Goal: Book appointment/travel/reservation

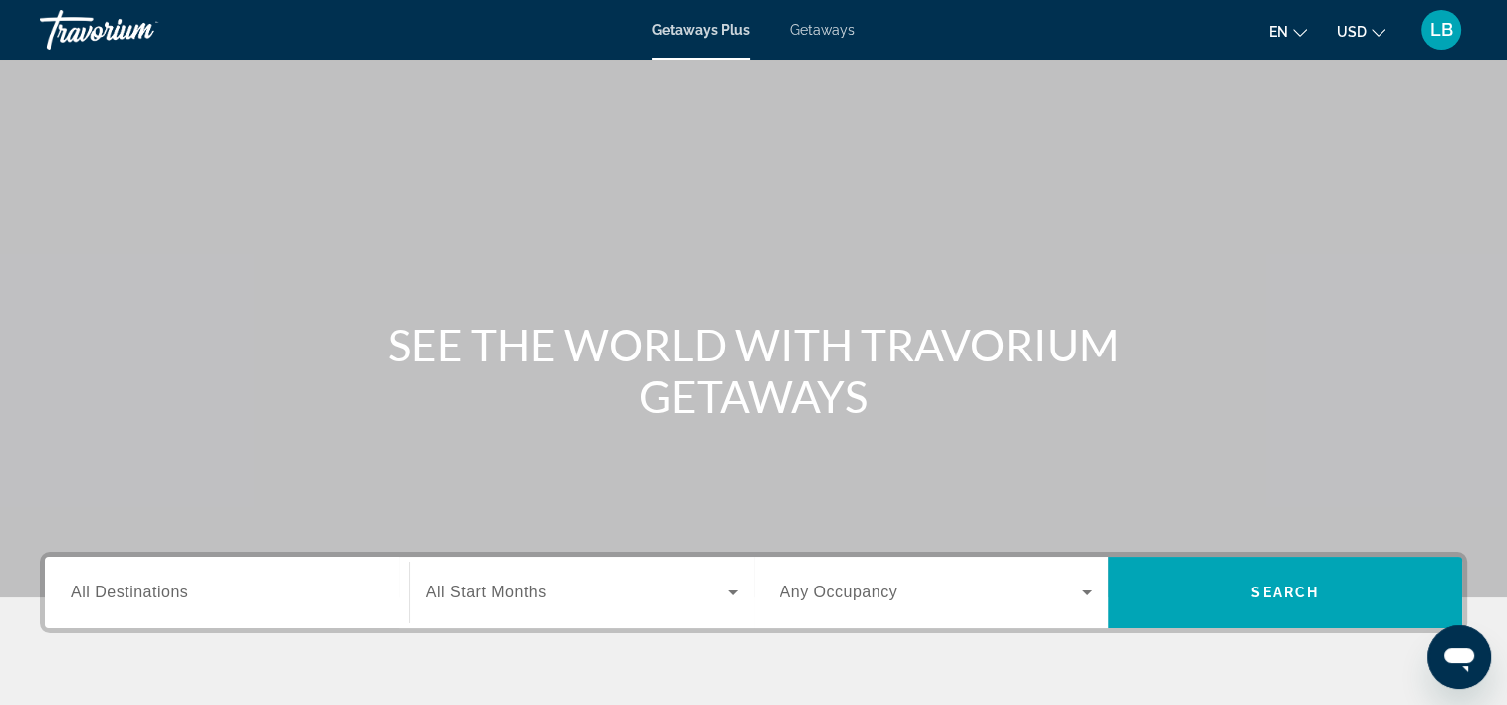
scroll to position [199, 0]
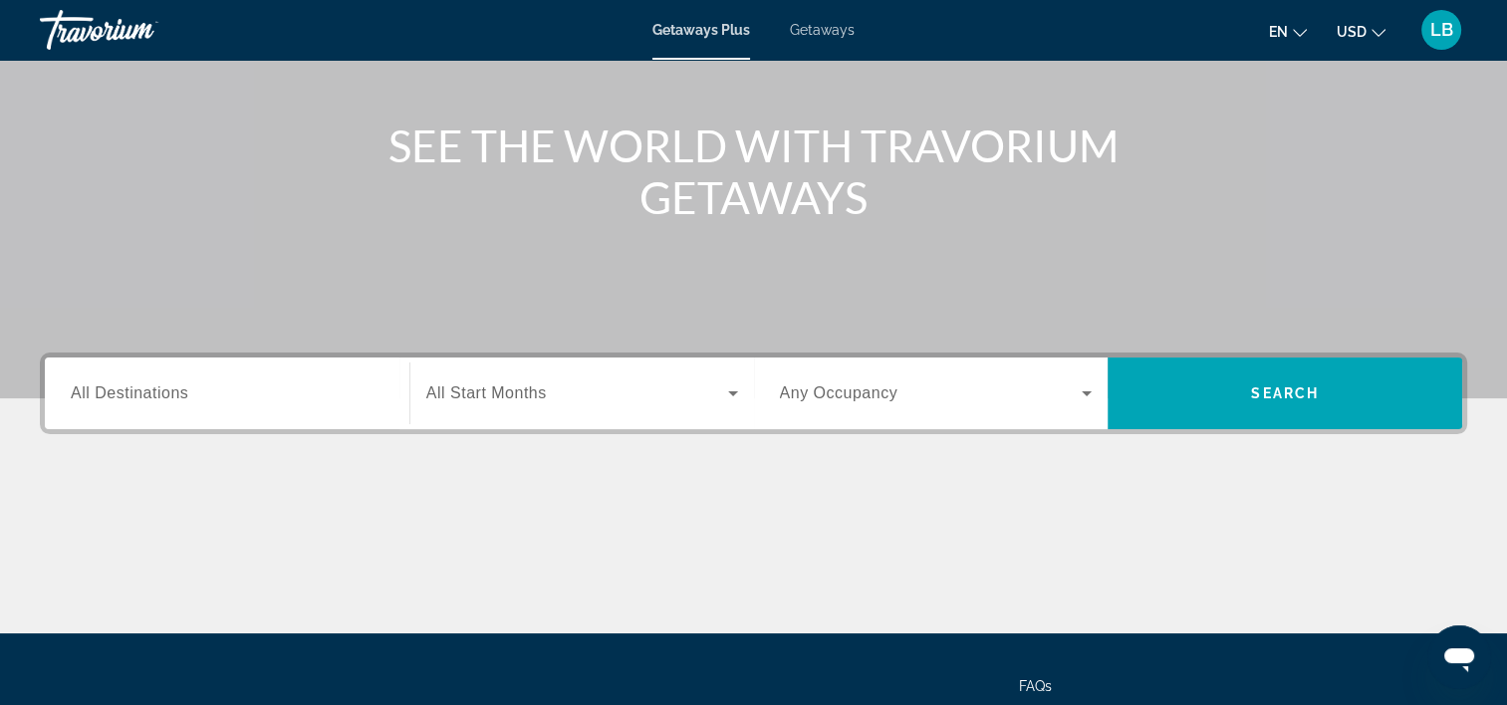
click at [278, 406] on div "Search widget" at bounding box center [227, 394] width 313 height 57
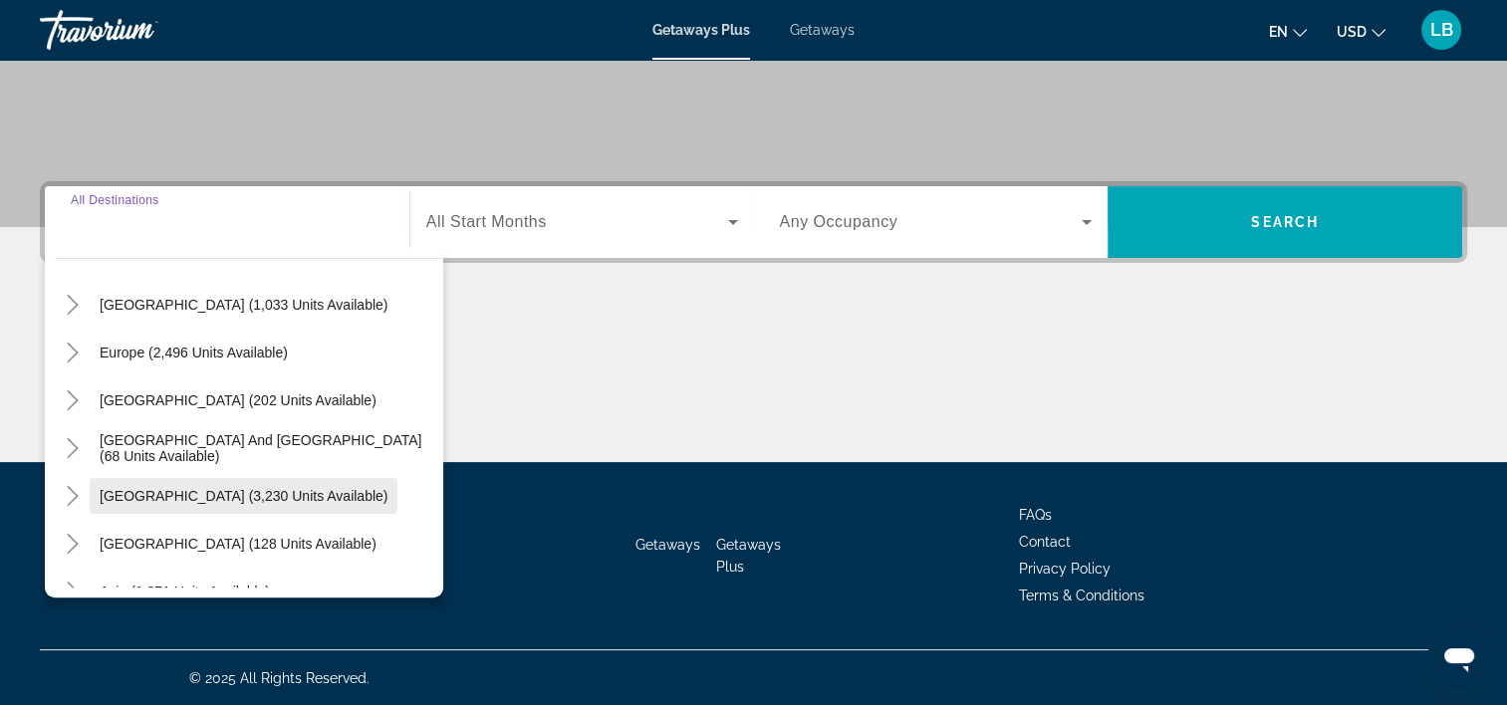
scroll to position [323, 0]
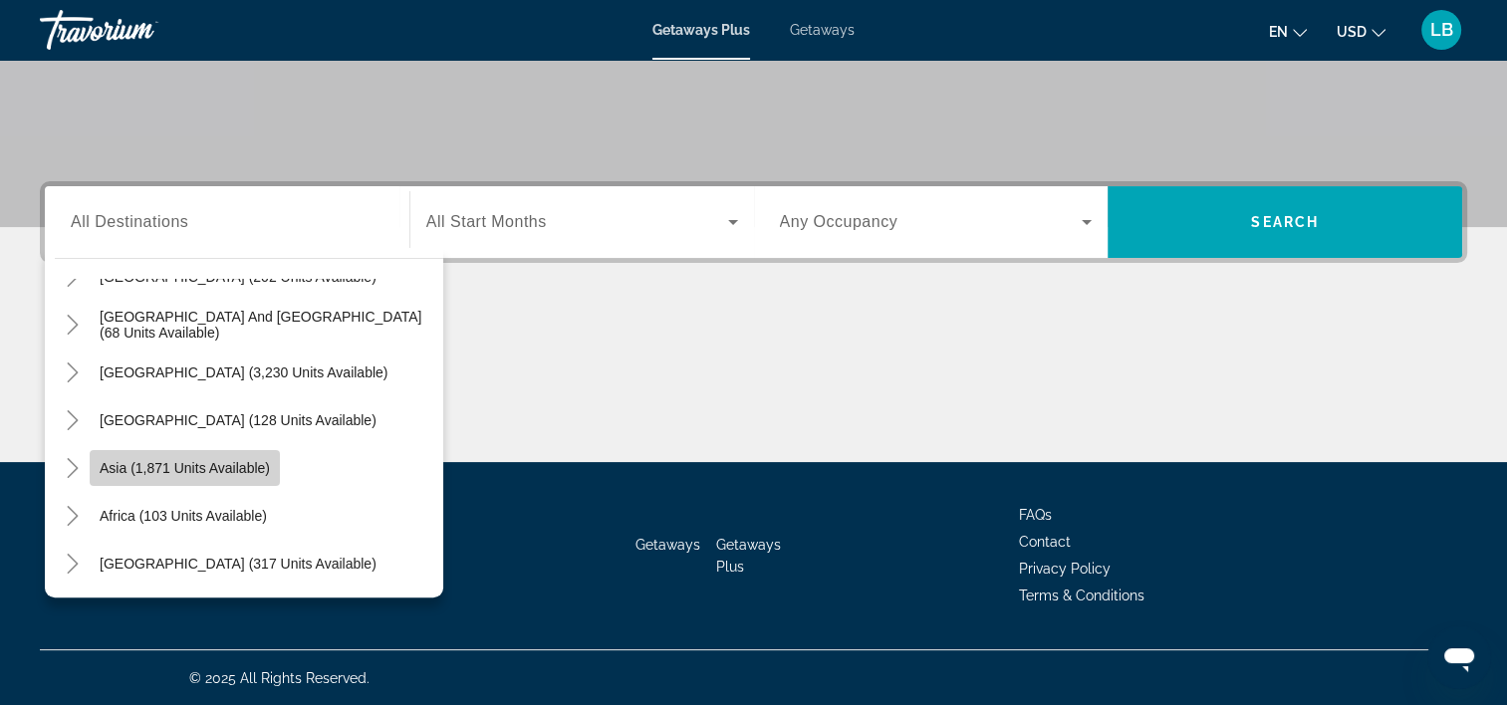
click at [246, 472] on span "Asia (1,871 units available)" at bounding box center [185, 468] width 170 height 16
type input "**********"
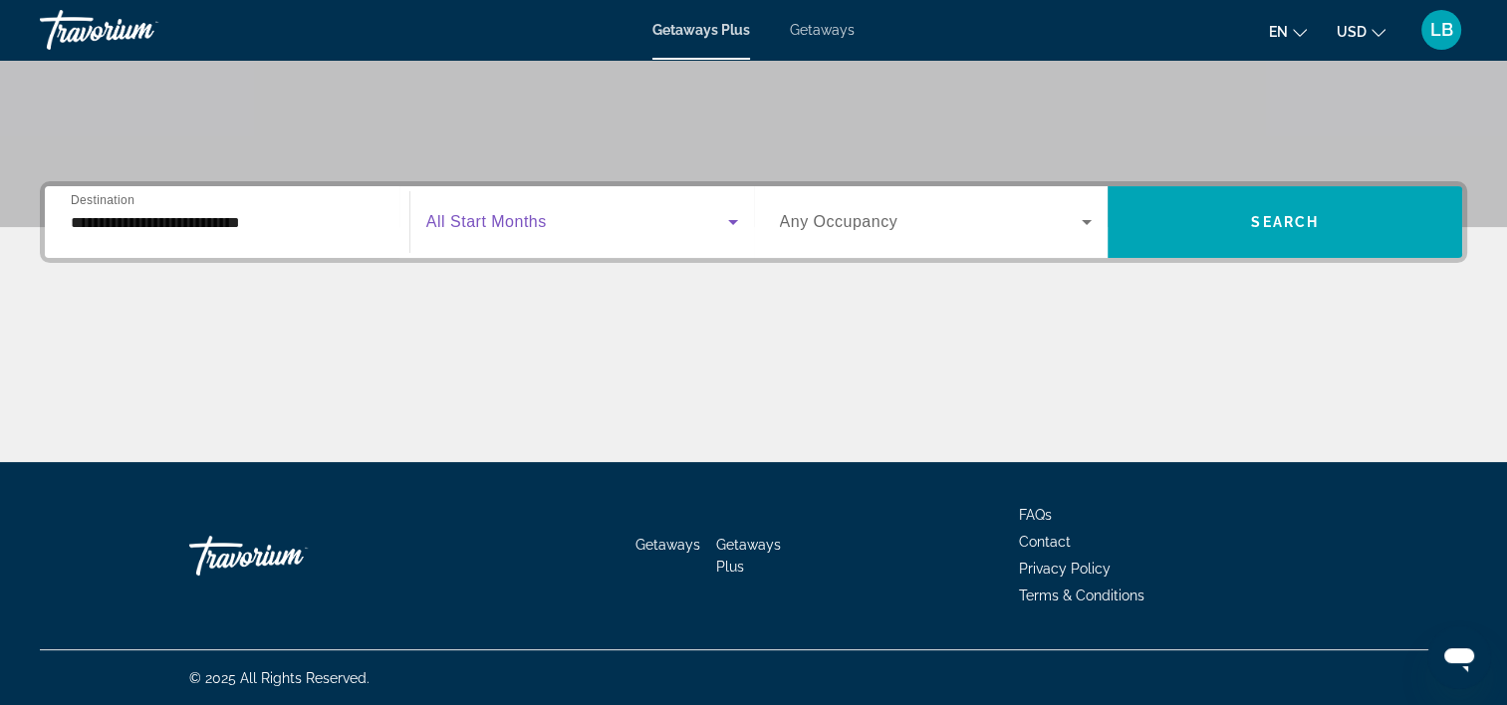
click at [628, 224] on span "Search widget" at bounding box center [577, 222] width 302 height 24
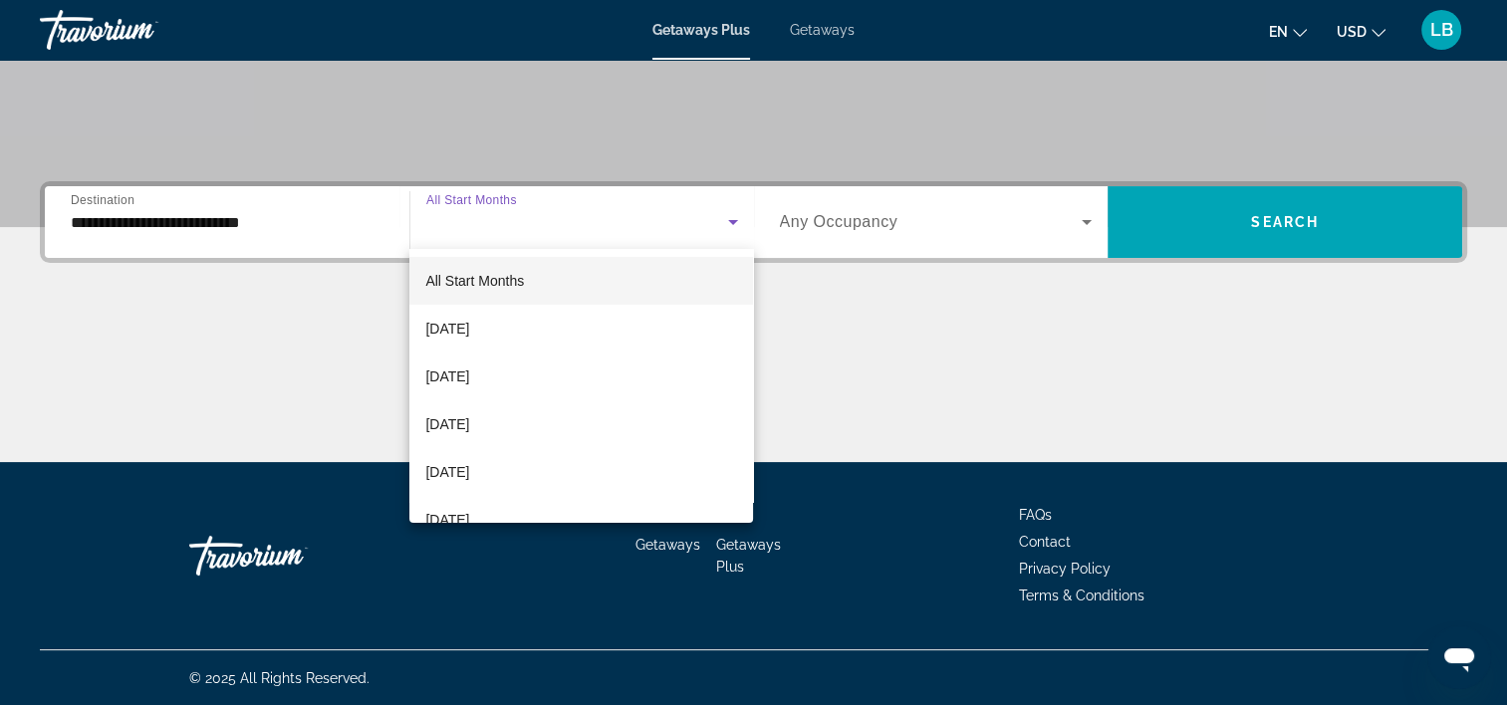
click at [628, 225] on div at bounding box center [753, 352] width 1507 height 705
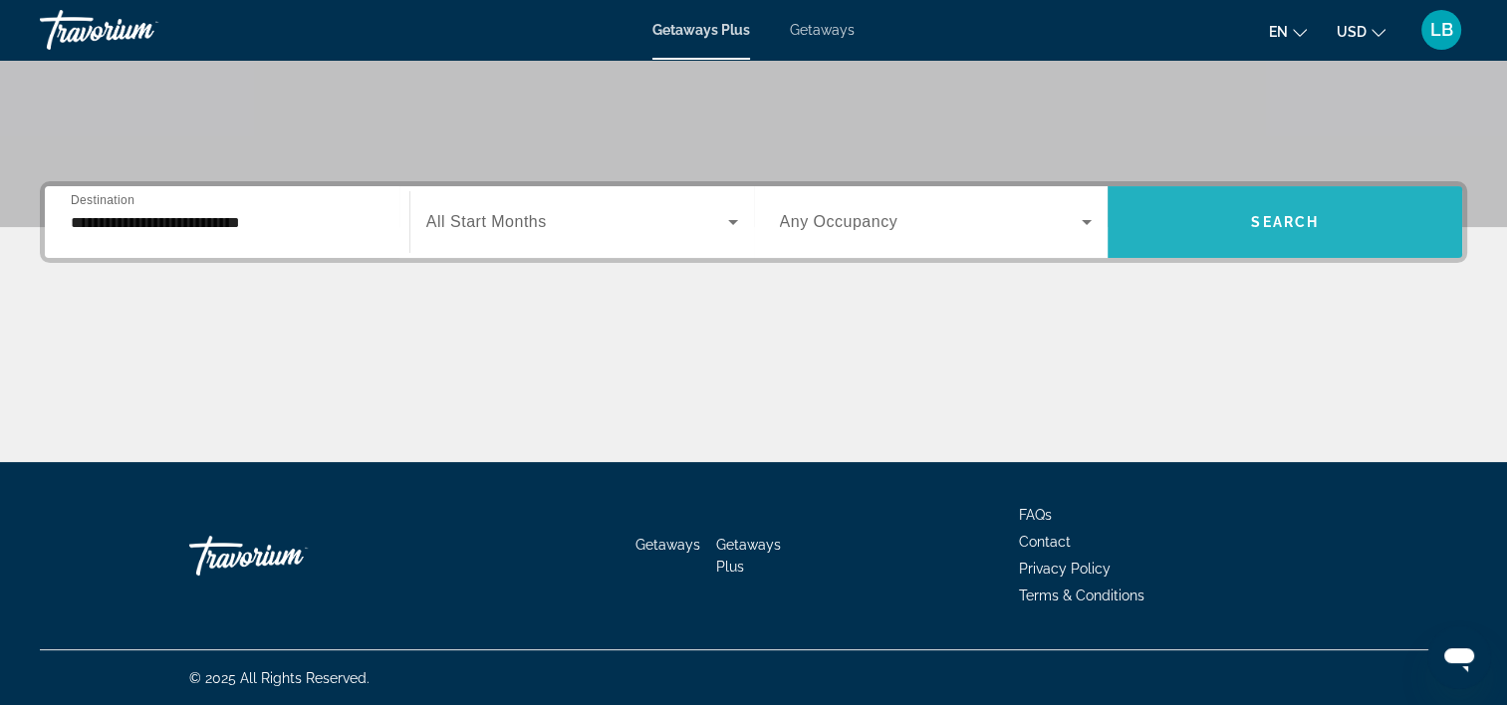
click at [1283, 225] on span "Search" at bounding box center [1285, 222] width 68 height 16
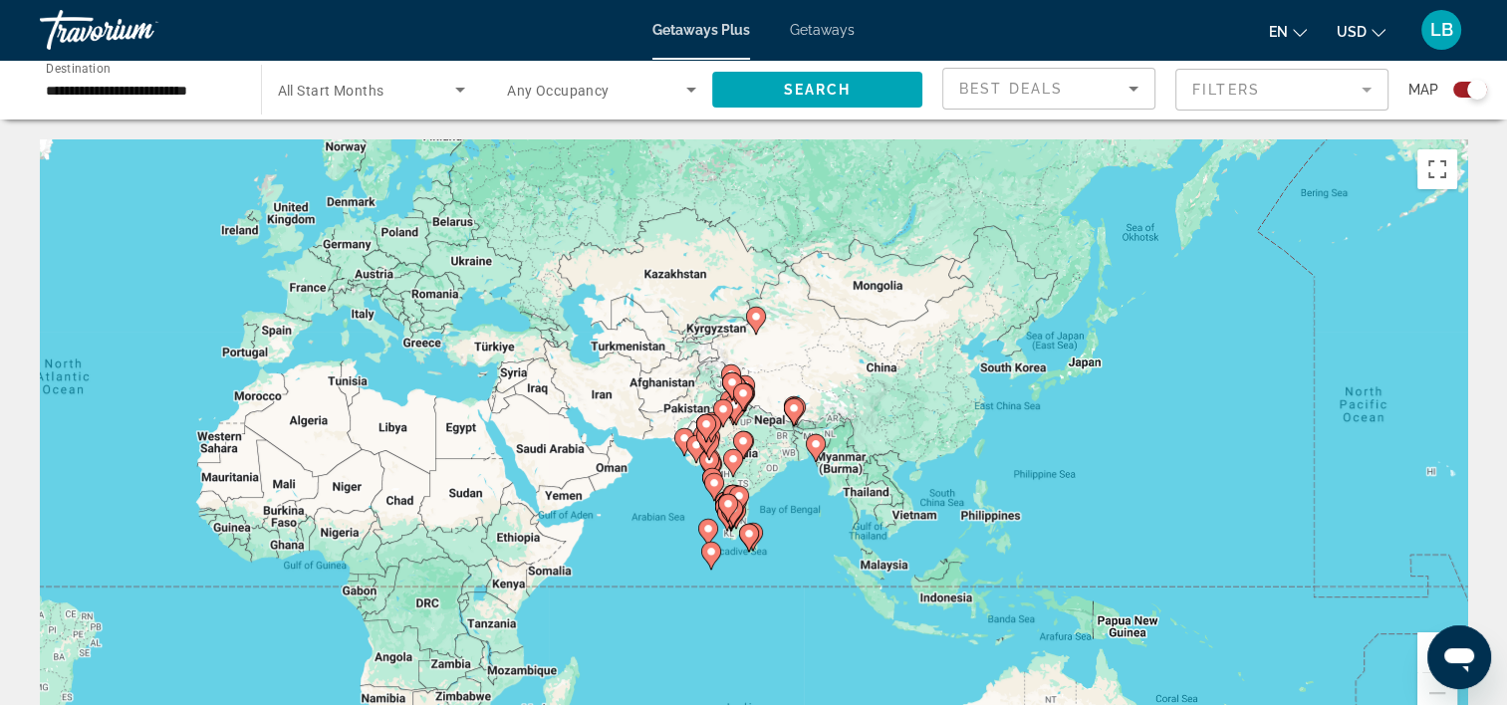
drag, startPoint x: 1329, startPoint y: 451, endPoint x: 687, endPoint y: 419, distance: 642.2
click at [687, 419] on div "To activate drag with keyboard, press Alt + Enter. Once in keyboard drag state,…" at bounding box center [753, 438] width 1427 height 598
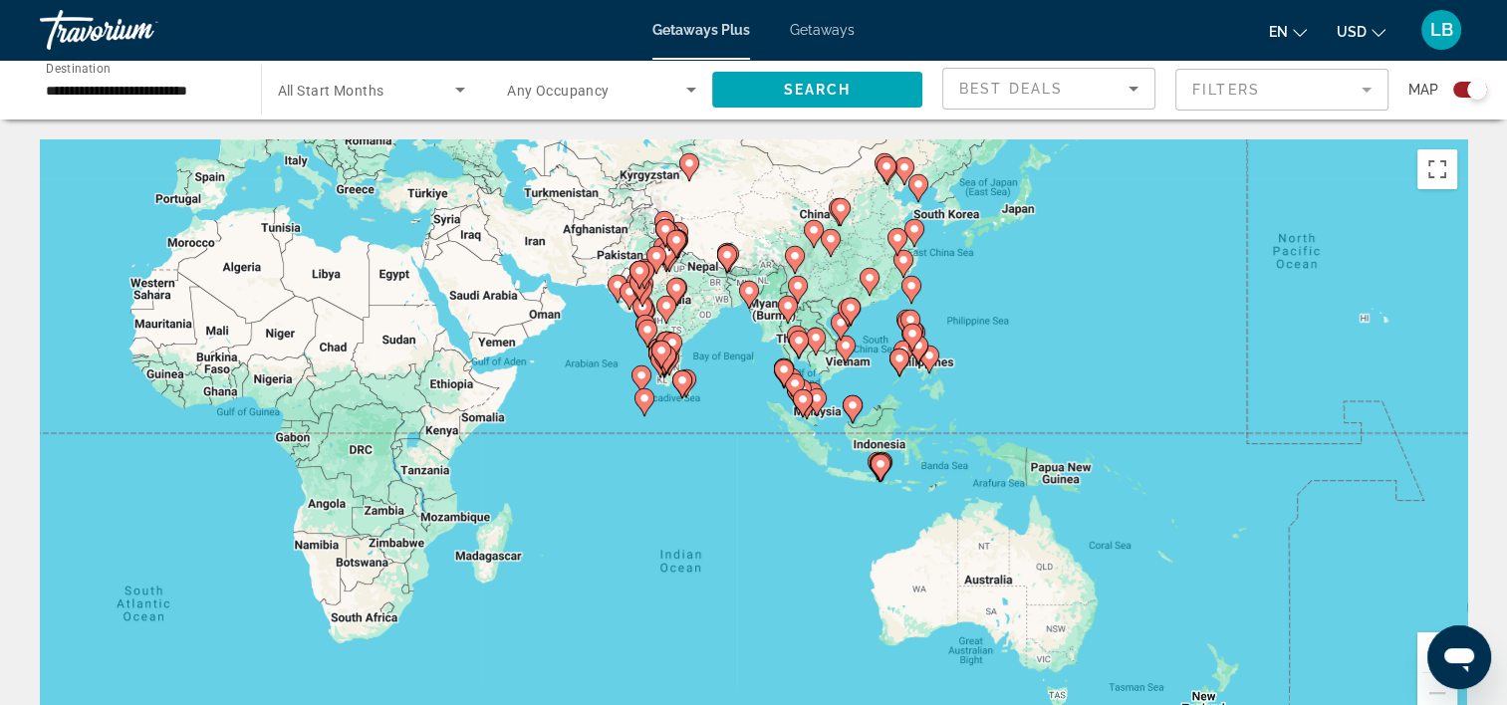
drag, startPoint x: 1364, startPoint y: 573, endPoint x: 1338, endPoint y: 493, distance: 83.8
click at [1329, 413] on div "To activate drag with keyboard, press Alt + Enter. Once in keyboard drag state,…" at bounding box center [753, 438] width 1427 height 598
drag, startPoint x: 1462, startPoint y: 656, endPoint x: 1483, endPoint y: 549, distance: 109.6
click at [1483, 626] on html at bounding box center [1459, 658] width 64 height 64
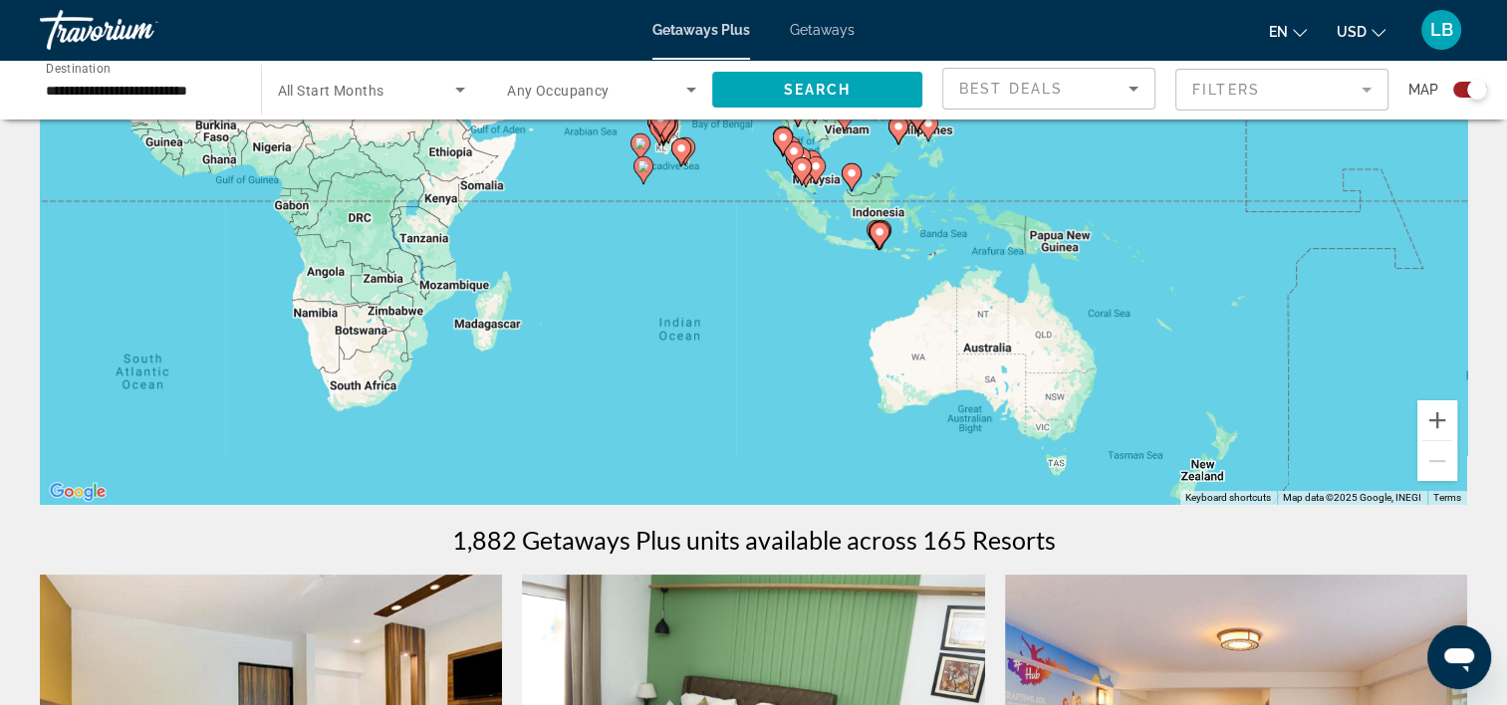
scroll to position [199, 0]
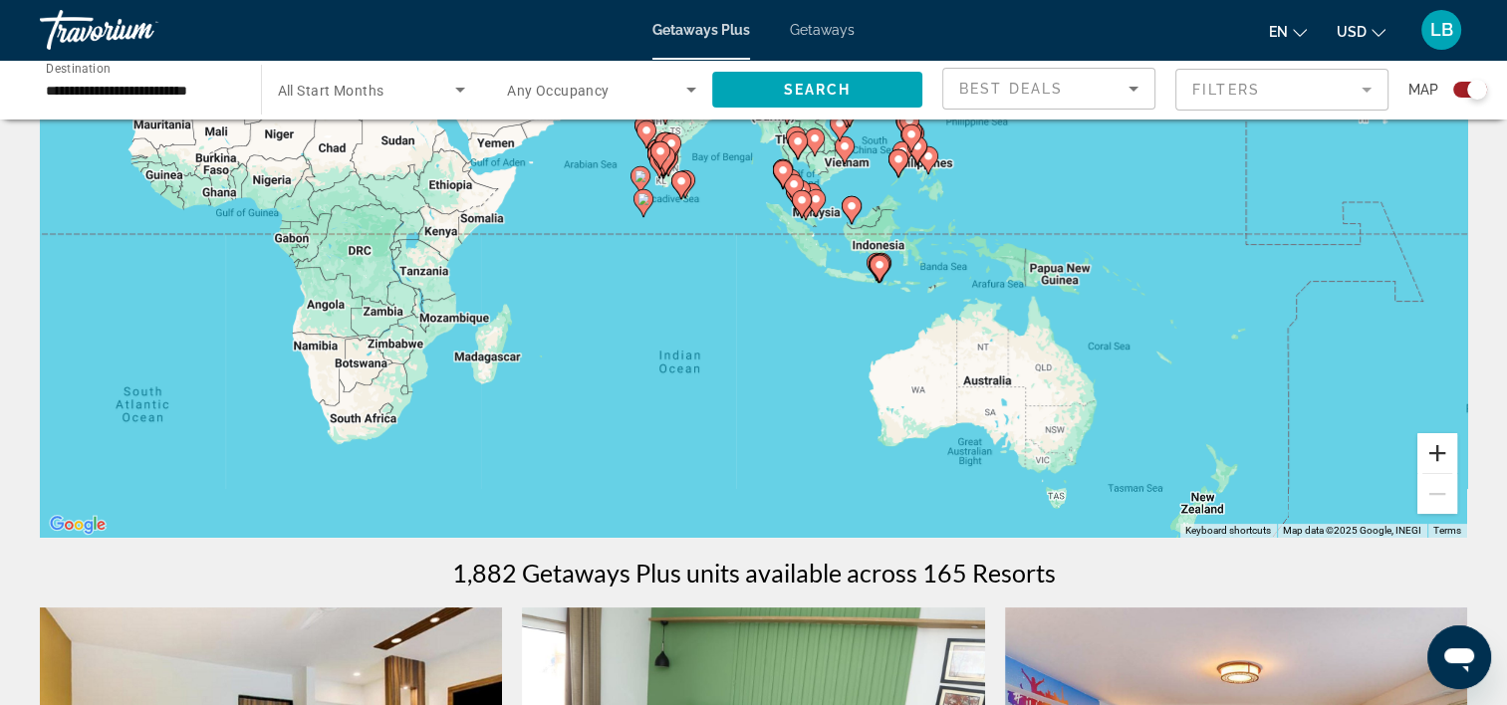
click at [1434, 447] on button "Zoom in" at bounding box center [1437, 453] width 40 height 40
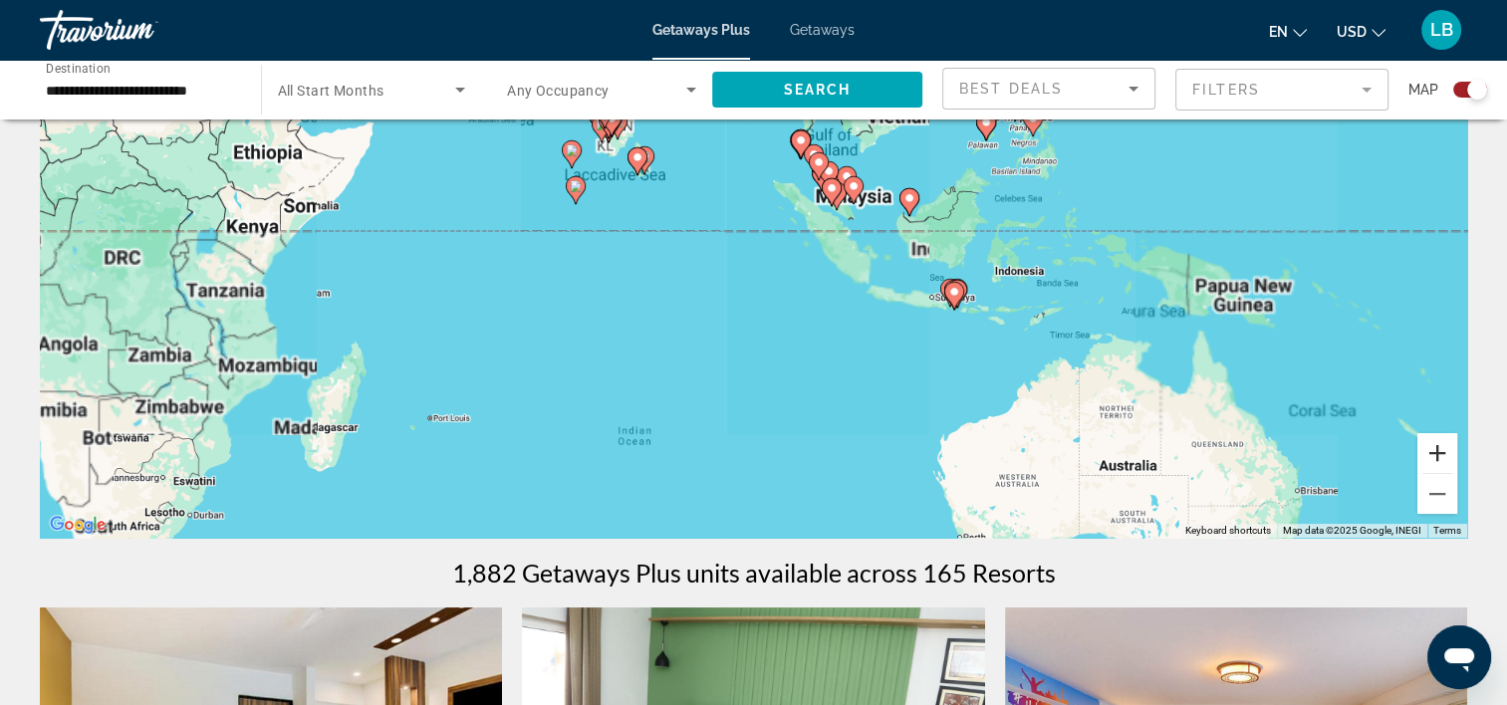
click at [1434, 447] on button "Zoom in" at bounding box center [1437, 453] width 40 height 40
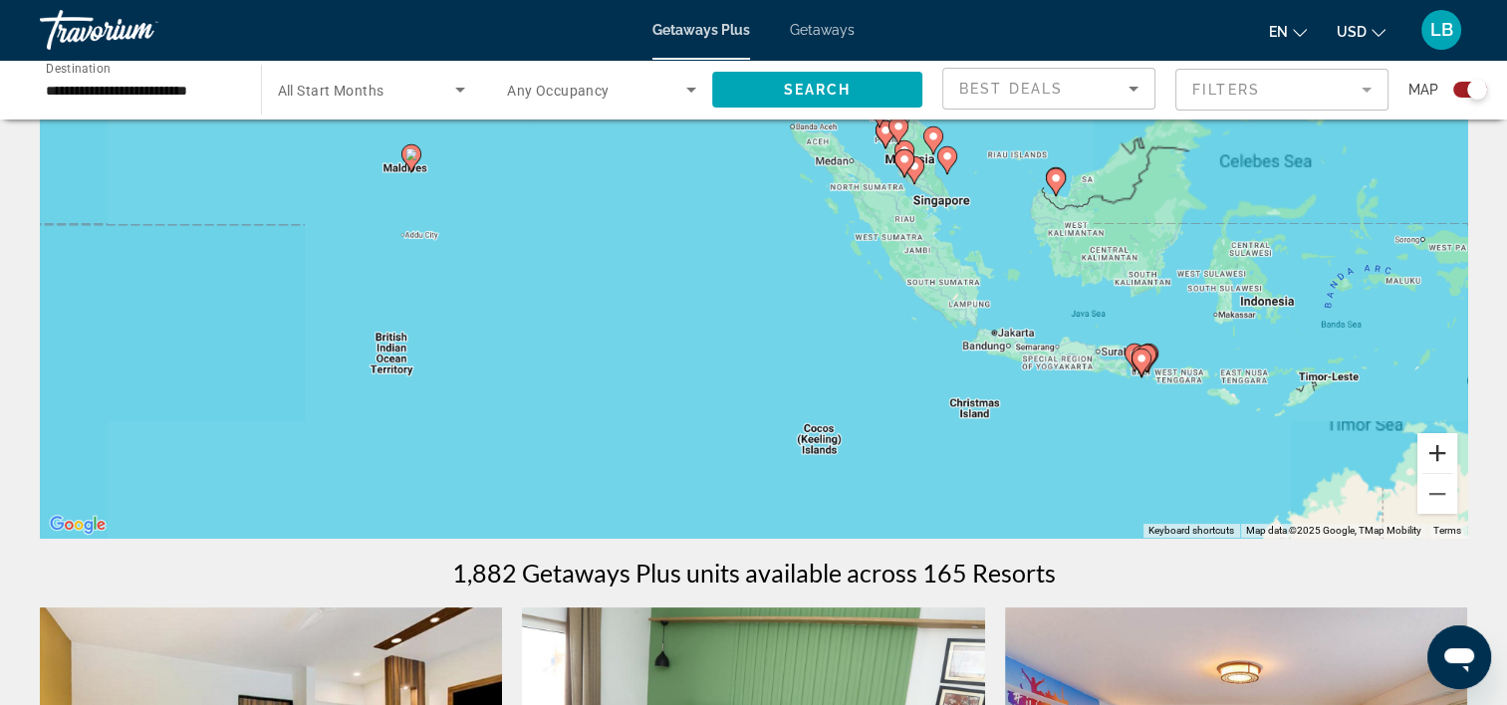
click at [1434, 447] on button "Zoom in" at bounding box center [1437, 453] width 40 height 40
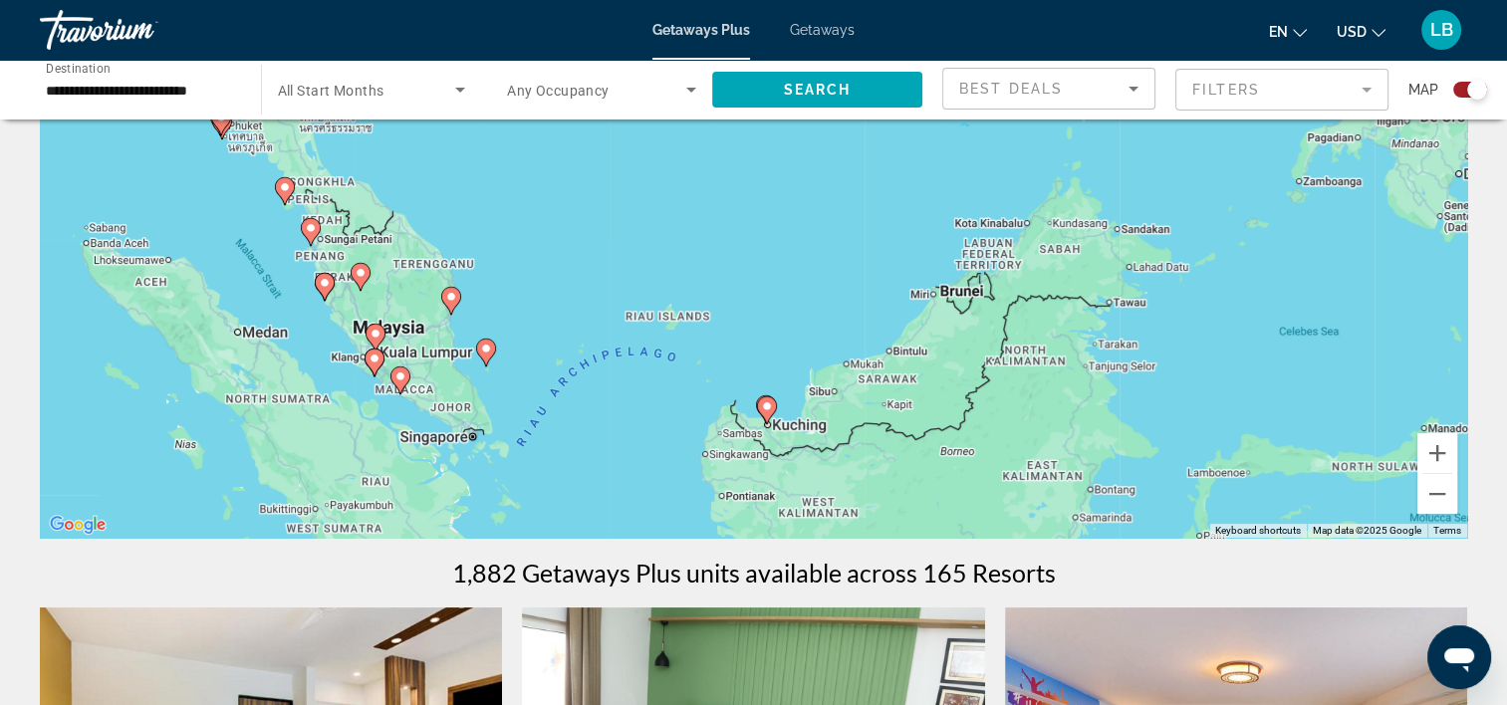
drag, startPoint x: 1330, startPoint y: 170, endPoint x: 566, endPoint y: 466, distance: 819.2
click at [566, 466] on div "To activate drag with keyboard, press Alt + Enter. Once in keyboard drag state,…" at bounding box center [753, 239] width 1427 height 598
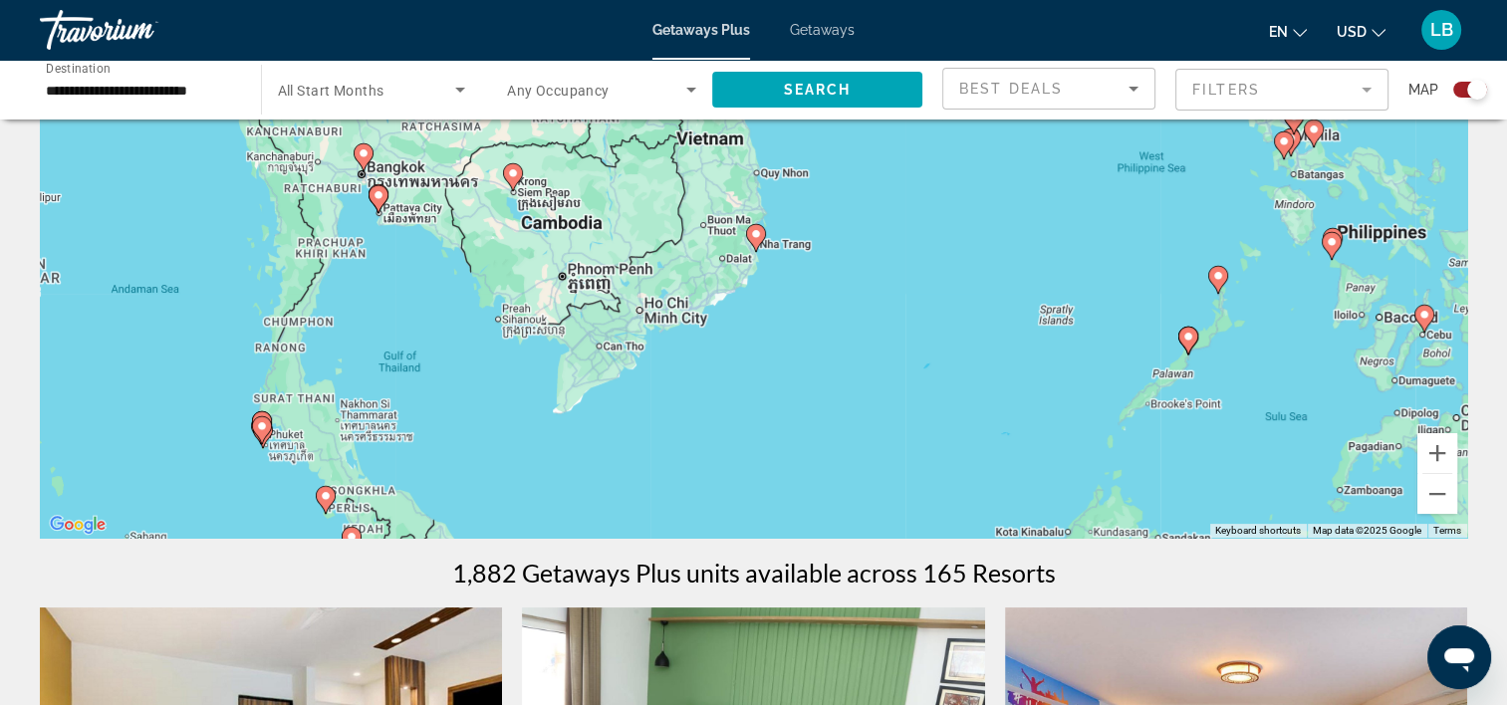
drag, startPoint x: 653, startPoint y: 239, endPoint x: 698, endPoint y: 553, distance: 316.9
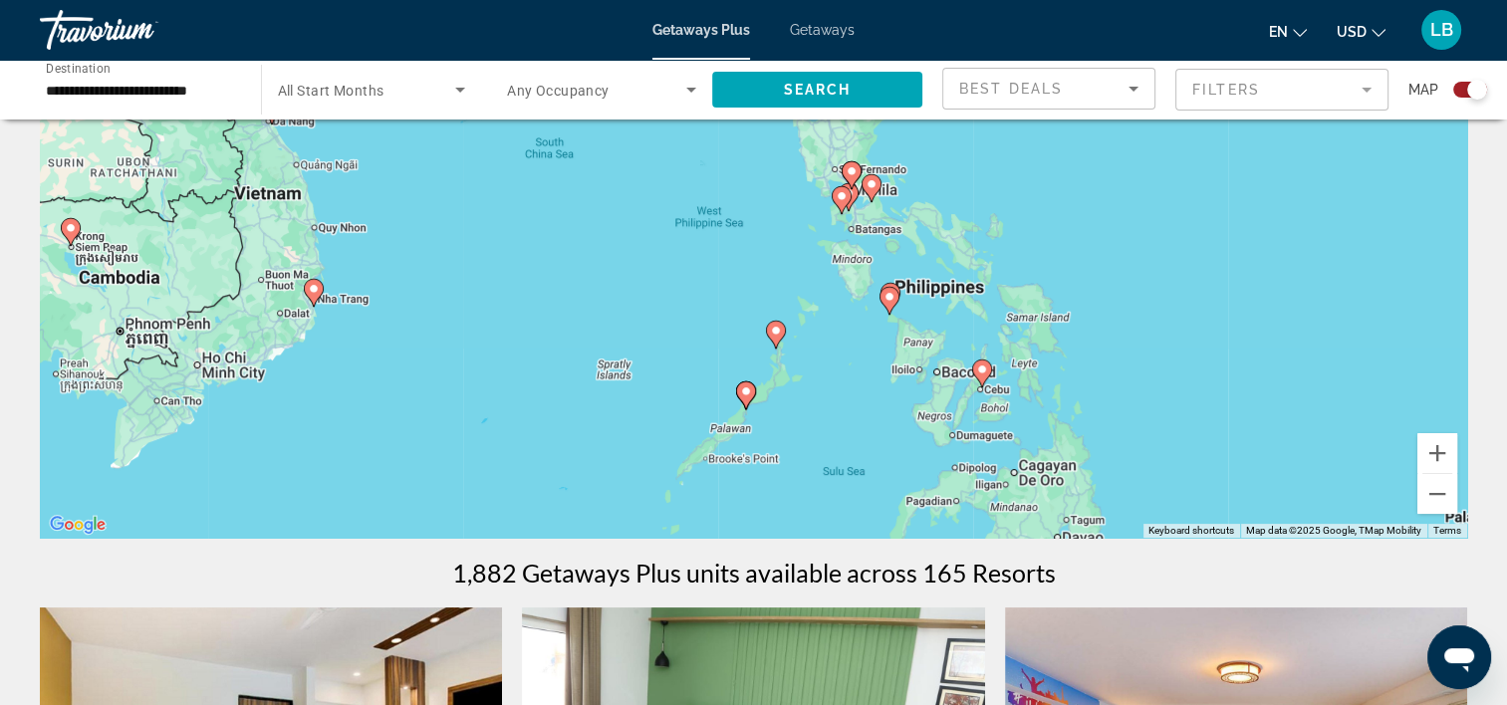
drag, startPoint x: 928, startPoint y: 311, endPoint x: 434, endPoint y: 339, distance: 494.8
click at [439, 340] on div "To activate drag with keyboard, press Alt + Enter. Once in keyboard drag state,…" at bounding box center [753, 239] width 1427 height 598
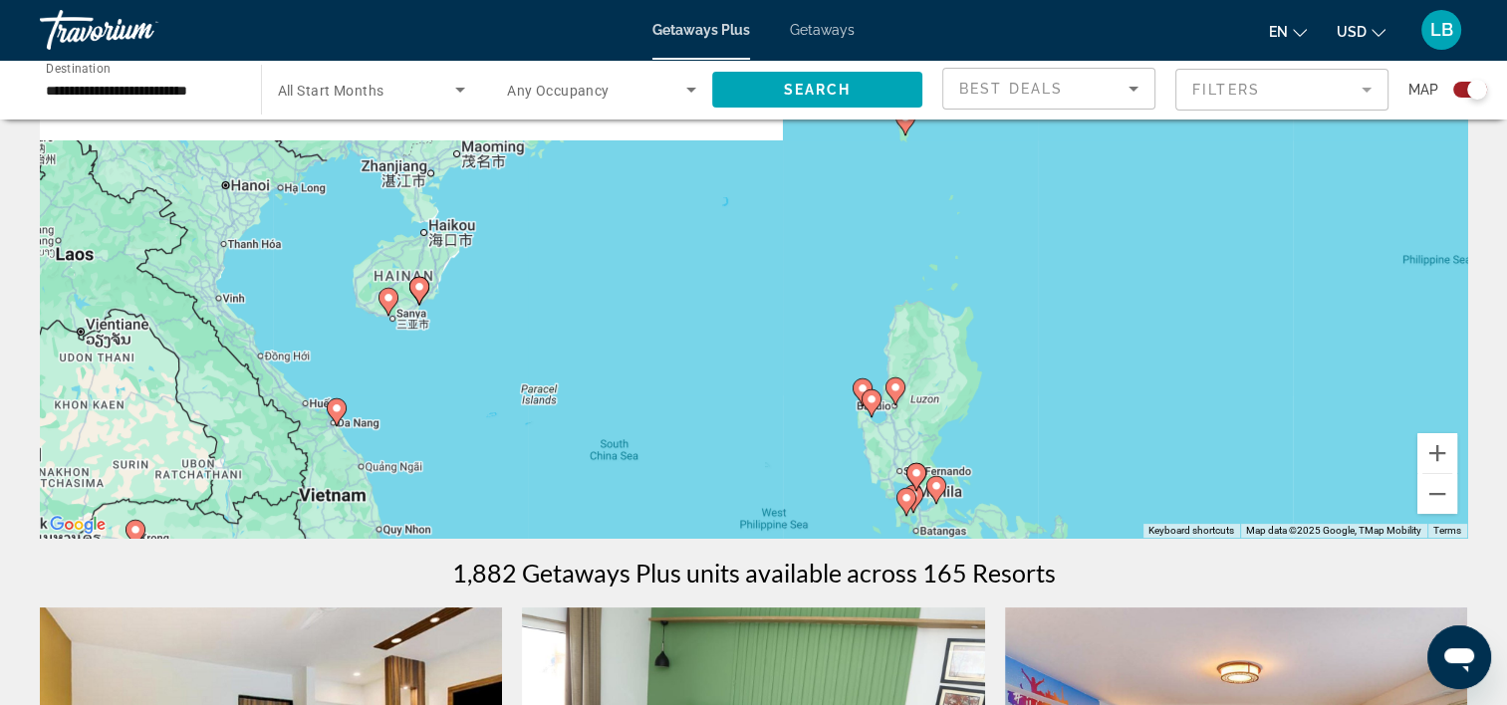
drag, startPoint x: 610, startPoint y: 275, endPoint x: 837, endPoint y: 657, distance: 444.8
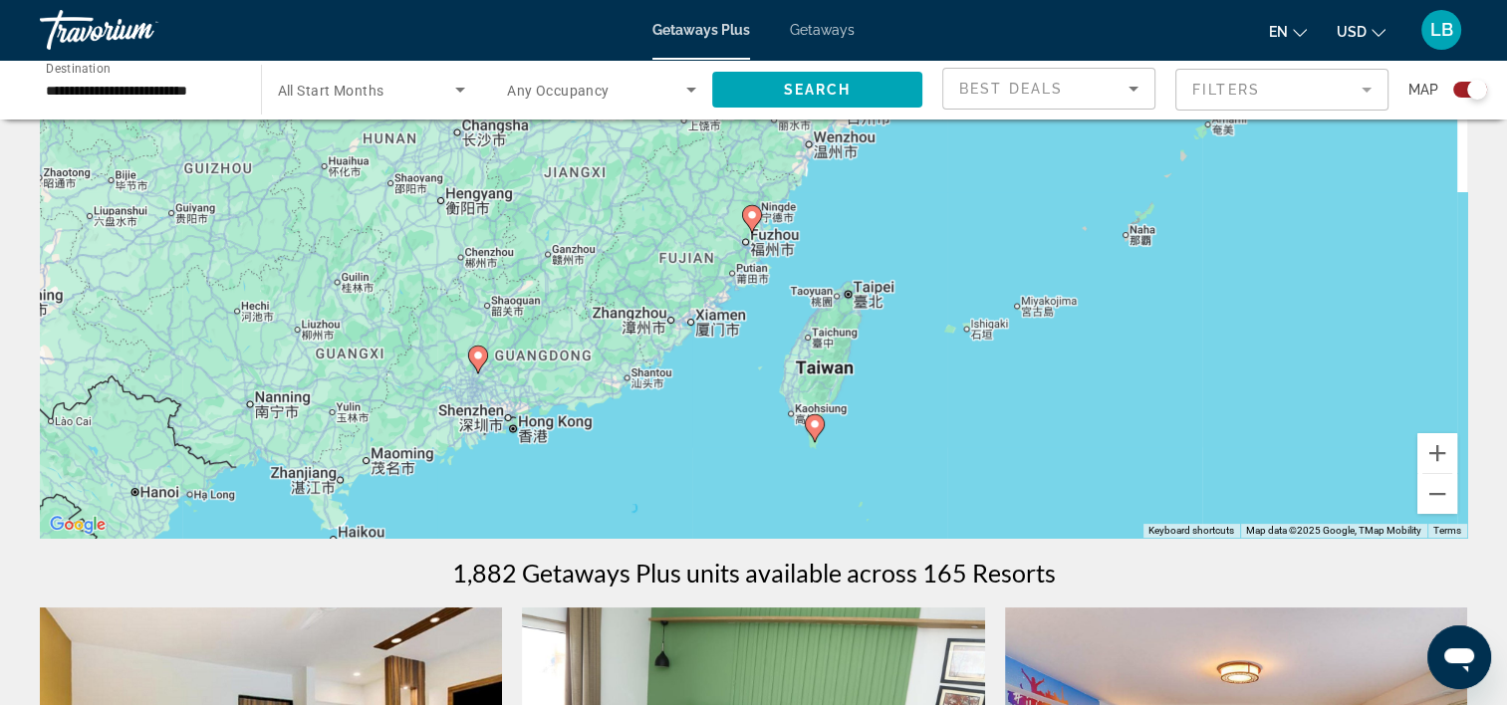
drag, startPoint x: 703, startPoint y: 378, endPoint x: 570, endPoint y: 557, distance: 222.7
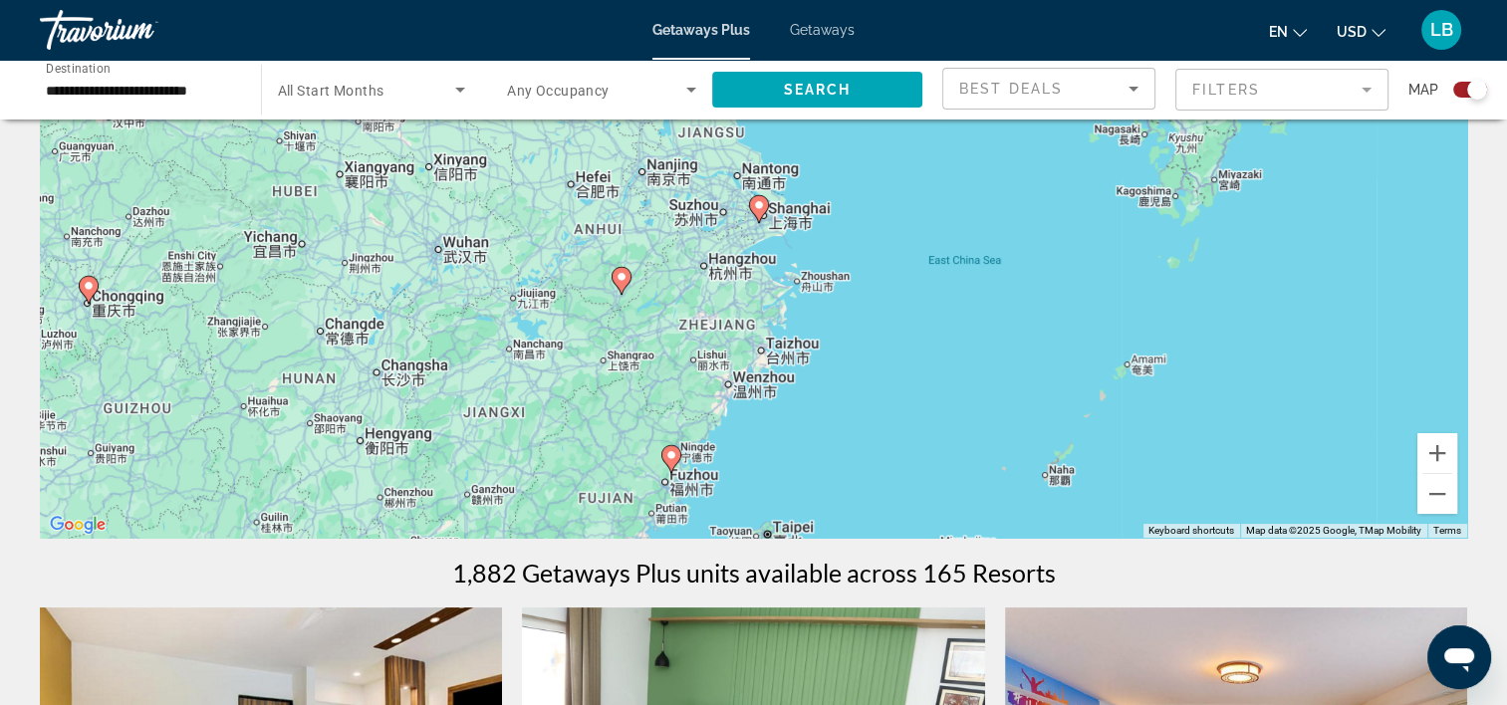
drag, startPoint x: 870, startPoint y: 303, endPoint x: 753, endPoint y: 512, distance: 239.4
click at [772, 529] on div "To activate drag with keyboard, press Alt + Enter. Once in keyboard drag state,…" at bounding box center [753, 239] width 1427 height 598
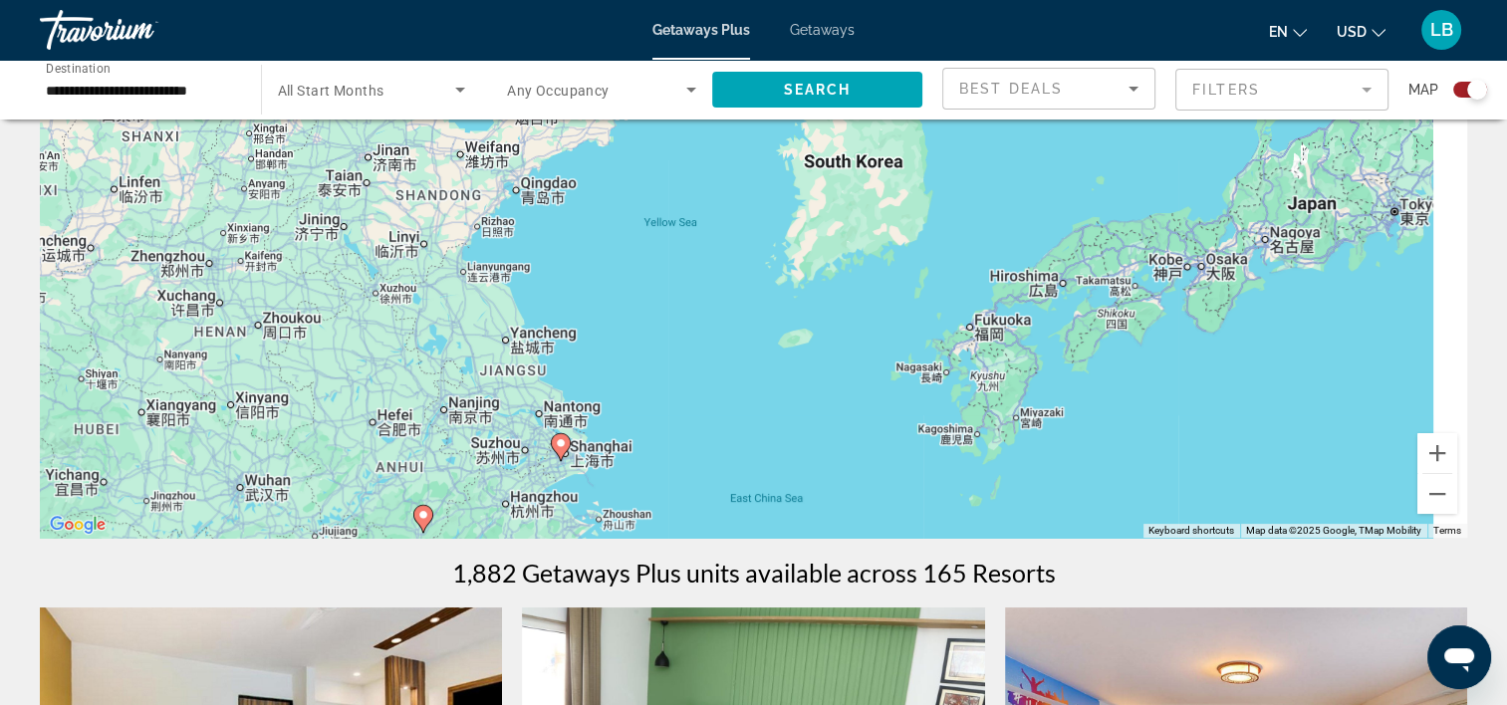
drag, startPoint x: 874, startPoint y: 320, endPoint x: 692, endPoint y: 556, distance: 297.6
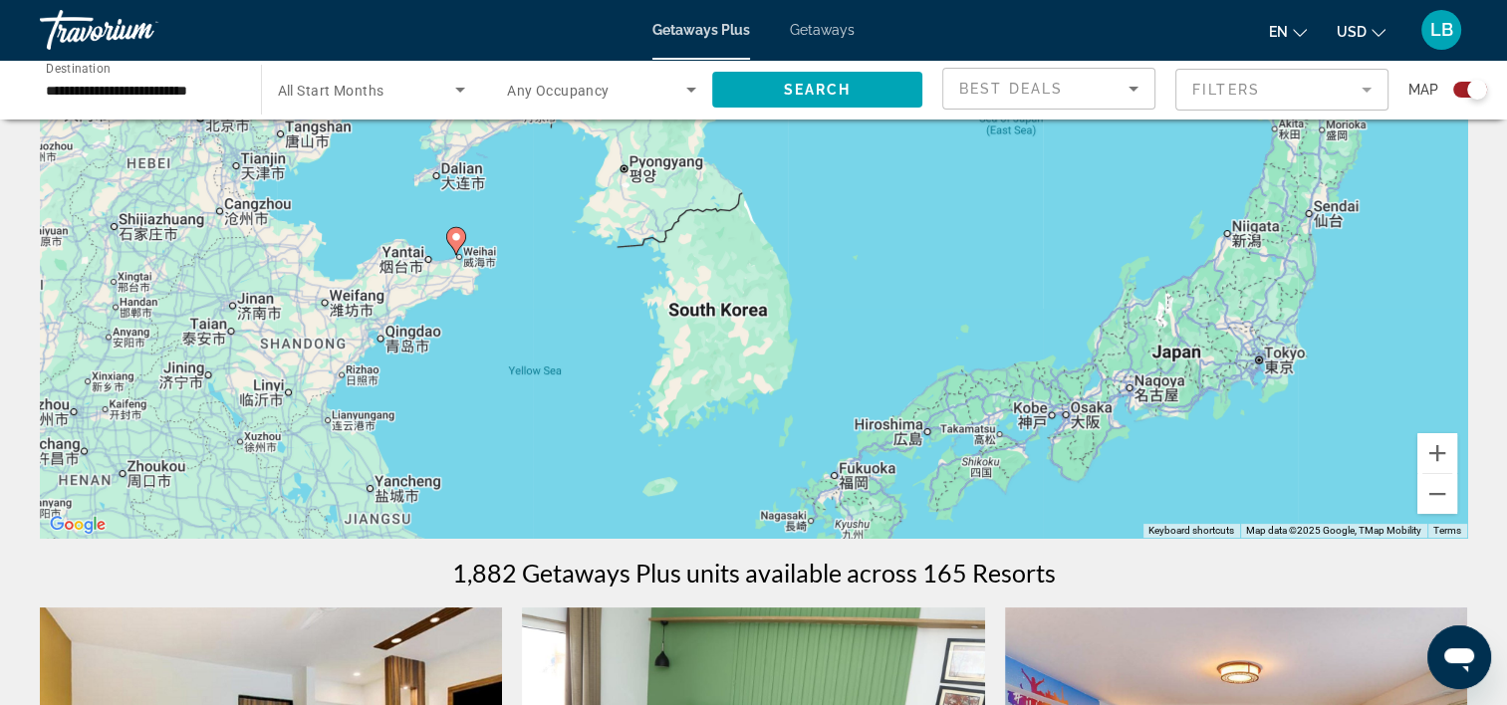
drag, startPoint x: 875, startPoint y: 410, endPoint x: 781, endPoint y: 512, distance: 138.2
click at [781, 512] on div "To activate drag with keyboard, press Alt + Enter. Once in keyboard drag state,…" at bounding box center [753, 239] width 1427 height 598
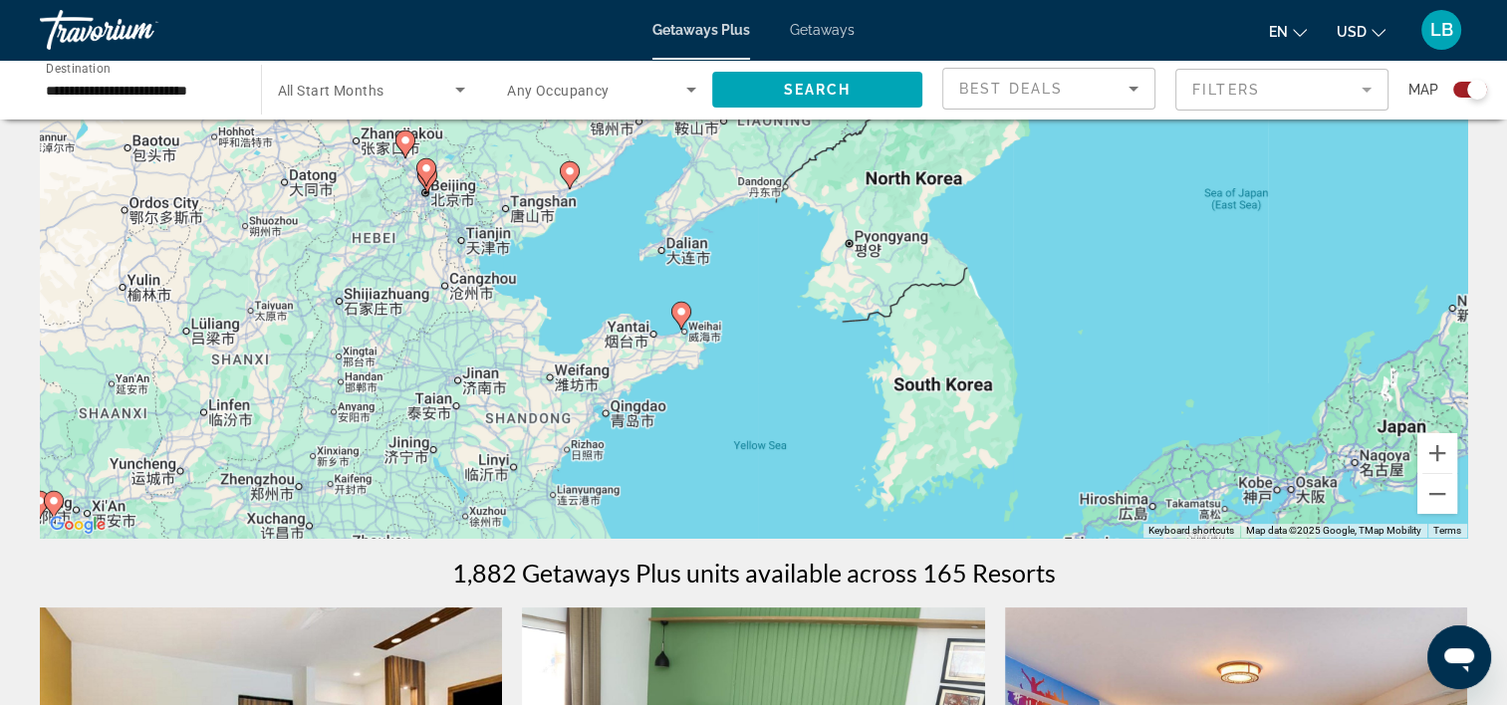
drag, startPoint x: 557, startPoint y: 375, endPoint x: 801, endPoint y: 457, distance: 257.7
click at [801, 457] on div "To activate drag with keyboard, press Alt + Enter. Once in keyboard drag state,…" at bounding box center [753, 239] width 1427 height 598
